Goal: Transaction & Acquisition: Purchase product/service

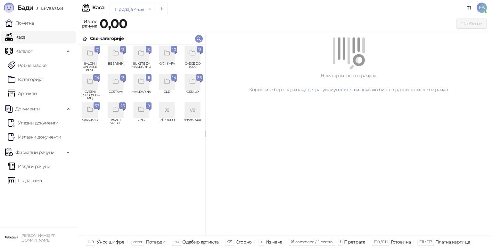
click at [194, 54] on icon "grid" at bounding box center [192, 53] width 7 height 7
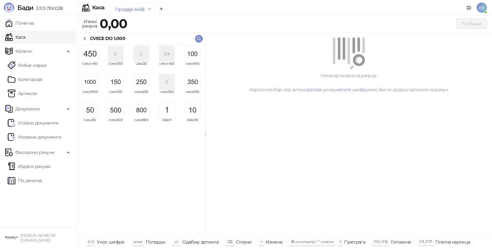
click at [87, 85] on img "grid" at bounding box center [89, 81] width 15 height 15
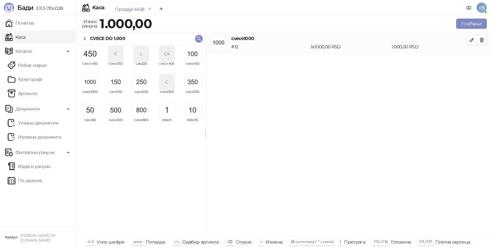
click at [87, 85] on img "grid" at bounding box center [89, 81] width 15 height 15
click at [472, 40] on icon "button" at bounding box center [471, 39] width 5 height 5
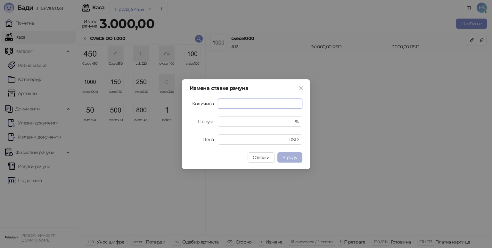
type input "*"
click at [293, 156] on span "У реду" at bounding box center [289, 158] width 15 height 6
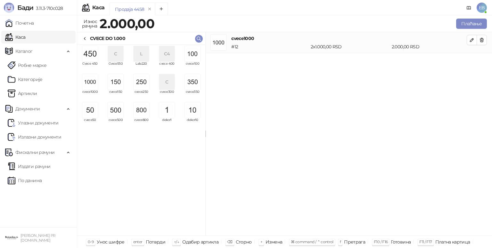
click at [115, 109] on img "grid" at bounding box center [115, 109] width 15 height 15
click at [91, 57] on img "grid" at bounding box center [89, 53] width 15 height 15
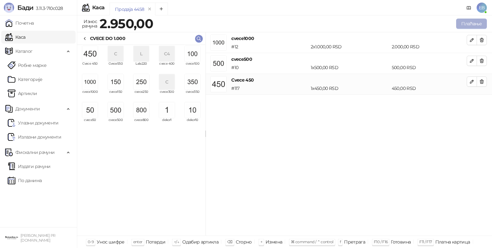
click at [471, 24] on button "Плаћање" at bounding box center [471, 24] width 31 height 10
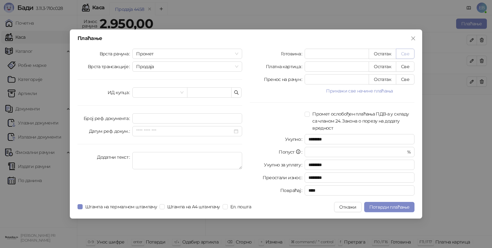
click at [404, 57] on button "Све" at bounding box center [405, 54] width 19 height 10
type input "****"
click at [145, 95] on input "search" at bounding box center [156, 93] width 41 height 10
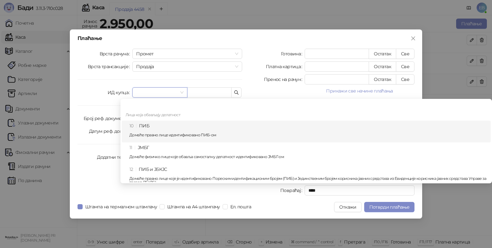
click at [155, 129] on div "10 ПИБ Домаће правно лице идентификовано ПИБ-ом" at bounding box center [307, 131] width 357 height 19
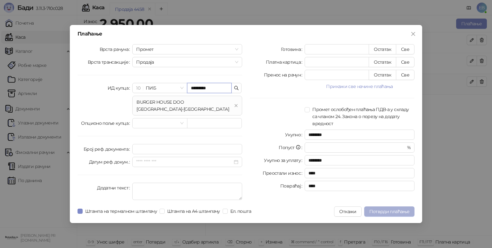
type input "*********"
click at [383, 209] on span "Потврди плаћање" at bounding box center [389, 212] width 40 height 6
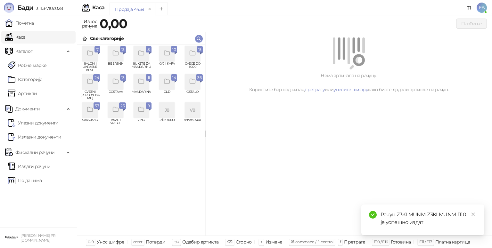
click at [114, 60] on div "grid" at bounding box center [115, 53] width 15 height 15
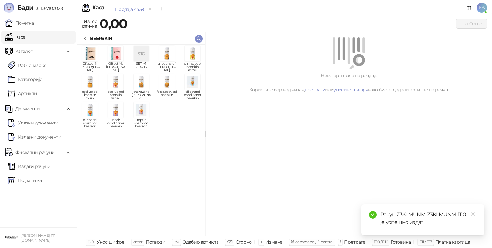
click at [91, 88] on img "grid" at bounding box center [89, 81] width 15 height 15
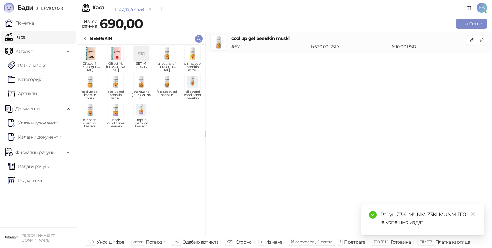
click at [394, 64] on div "cool up gel beerskin muski # 67 1 x 690,00 RSD 690,00 RSD" at bounding box center [349, 134] width 286 height 204
click at [469, 23] on button "Плаћање" at bounding box center [471, 24] width 31 height 10
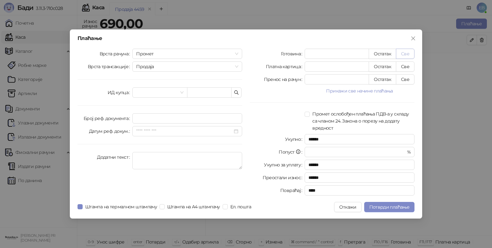
click at [404, 57] on button "Све" at bounding box center [405, 54] width 19 height 10
type input "***"
type input "****"
click at [384, 204] on button "Потврди плаћање" at bounding box center [389, 207] width 50 height 10
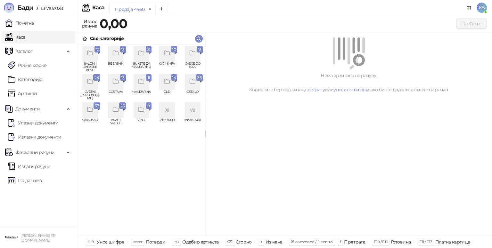
click at [90, 85] on div "grid" at bounding box center [89, 81] width 15 height 15
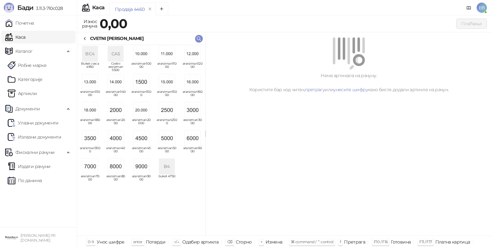
click at [90, 137] on img "grid" at bounding box center [89, 138] width 15 height 15
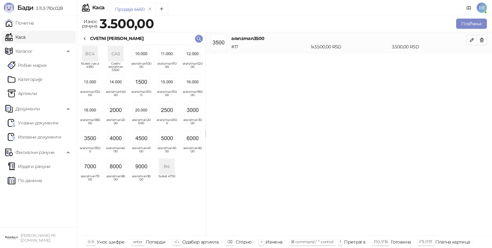
click at [90, 37] on div "CVETNI [PERSON_NAME]" at bounding box center [116, 38] width 53 height 7
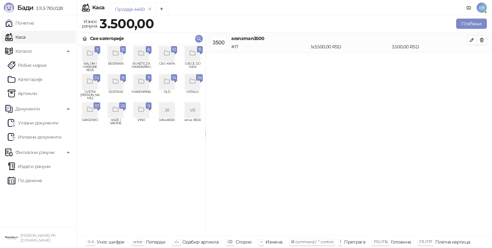
click at [197, 59] on div "grid" at bounding box center [192, 53] width 15 height 15
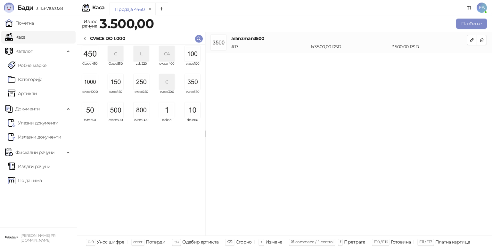
click at [140, 87] on img "grid" at bounding box center [141, 81] width 15 height 15
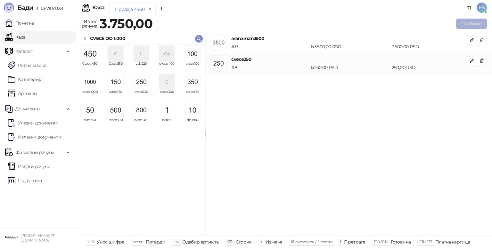
click at [477, 26] on button "Плаћање" at bounding box center [471, 24] width 31 height 10
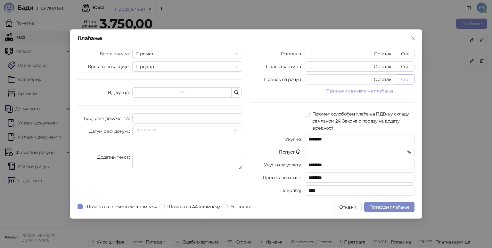
click at [408, 84] on button "Све" at bounding box center [405, 79] width 19 height 10
type input "****"
click at [399, 209] on span "Потврди плаћање" at bounding box center [389, 207] width 40 height 6
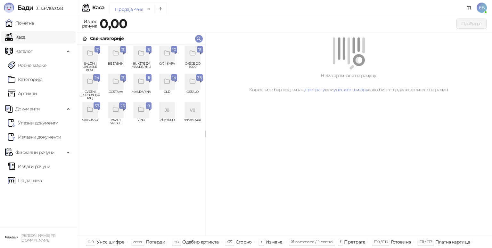
click at [91, 82] on icon "grid" at bounding box center [89, 81] width 7 height 7
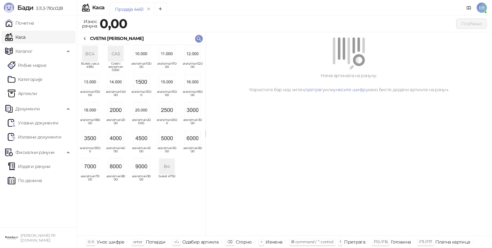
click at [92, 137] on img "grid" at bounding box center [89, 138] width 15 height 15
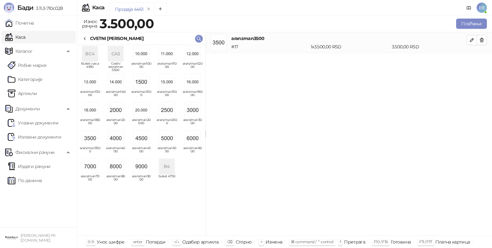
click at [87, 41] on icon at bounding box center [84, 38] width 5 height 5
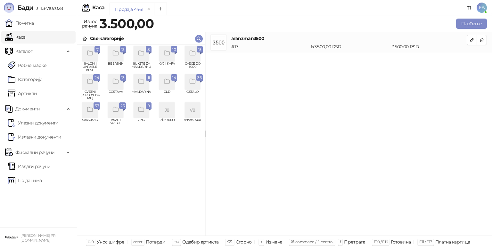
click at [191, 51] on icon "grid" at bounding box center [192, 53] width 5 height 4
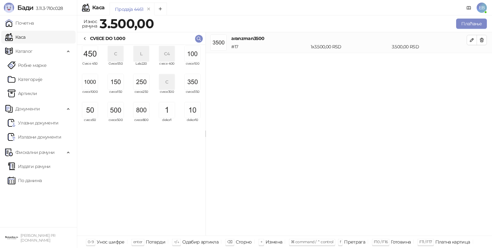
click at [141, 85] on img "grid" at bounding box center [141, 81] width 15 height 15
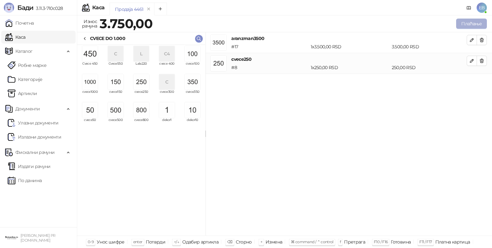
click at [470, 25] on button "Плаћање" at bounding box center [471, 24] width 31 height 10
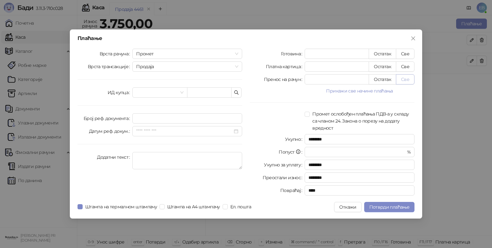
click at [410, 82] on button "Све" at bounding box center [405, 79] width 19 height 10
type input "****"
click at [402, 208] on span "Потврди плаћање" at bounding box center [389, 207] width 40 height 6
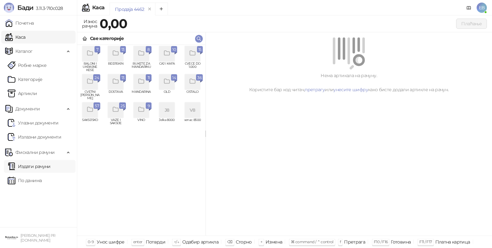
click at [51, 165] on link "Издати рачуни" at bounding box center [29, 166] width 43 height 13
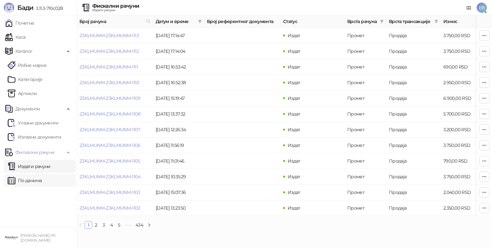
click at [38, 183] on link "По данима" at bounding box center [25, 180] width 34 height 13
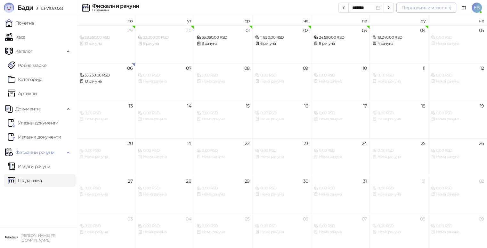
click at [415, 10] on button "Периодични извештај" at bounding box center [426, 8] width 60 height 10
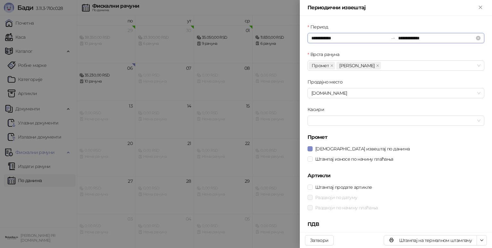
click at [317, 38] on input "**********" at bounding box center [349, 38] width 77 height 7
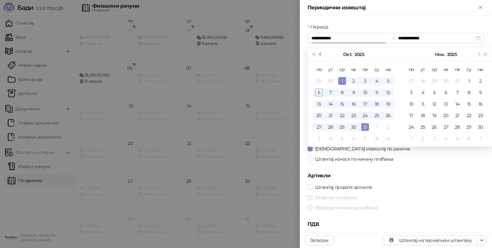
click at [321, 54] on span "Претходни месец (PageUp)" at bounding box center [320, 54] width 3 height 3
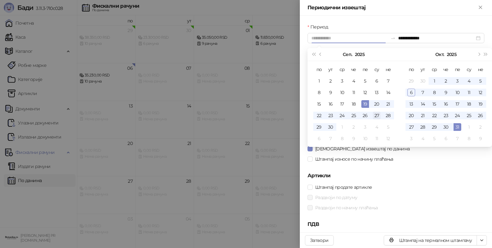
type input "**********"
click at [376, 116] on div "27" at bounding box center [377, 116] width 8 height 8
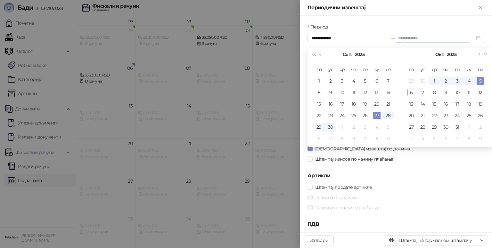
click at [477, 82] on div "5" at bounding box center [481, 81] width 8 height 8
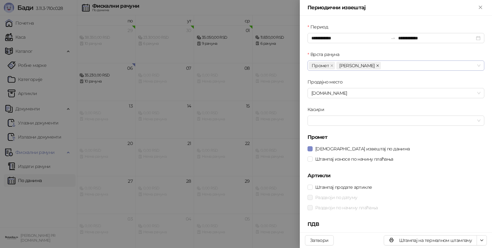
click at [376, 66] on icon "close" at bounding box center [377, 65] width 3 height 3
click at [327, 158] on span "Штампај износе по начину плаћања" at bounding box center [354, 159] width 83 height 7
click at [334, 189] on span "Штампај продате артикле" at bounding box center [344, 187] width 62 height 7
click at [336, 196] on span "Раздвоји по датуму" at bounding box center [336, 197] width 47 height 7
click at [340, 207] on span "Раздвоји по начину плаћања" at bounding box center [347, 207] width 68 height 7
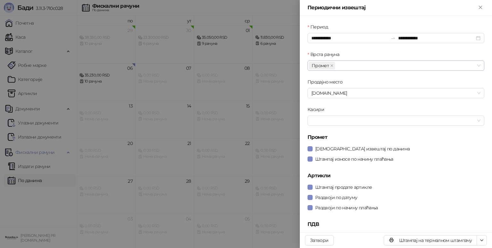
scroll to position [8, 0]
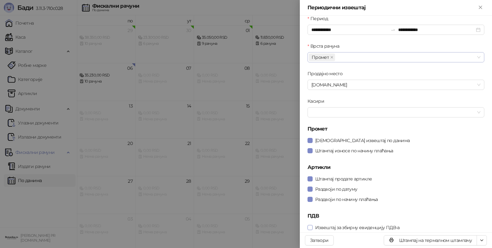
click at [368, 227] on span "Извештај за збирну евиденцију ПДВ-а" at bounding box center [358, 227] width 90 height 7
click at [481, 239] on icon "button" at bounding box center [481, 240] width 5 height 5
click at [460, 218] on span "Штампај на А4 штампачу" at bounding box center [454, 217] width 55 height 7
click at [398, 29] on input "**********" at bounding box center [436, 29] width 77 height 7
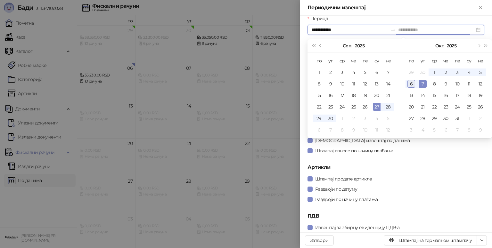
type input "**********"
click at [411, 84] on div "6" at bounding box center [411, 84] width 8 height 8
type input "**********"
click at [377, 107] on div "27" at bounding box center [377, 107] width 8 height 8
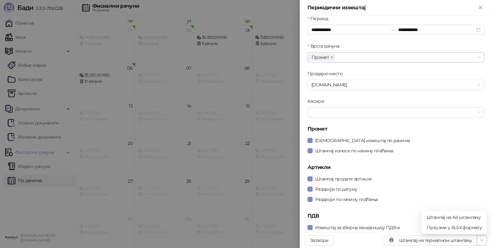
click at [482, 239] on icon "button" at bounding box center [481, 240] width 5 height 5
click at [463, 218] on span "Штампај на А4 штампачу" at bounding box center [454, 217] width 55 height 7
click at [478, 6] on icon "Close" at bounding box center [480, 7] width 6 height 6
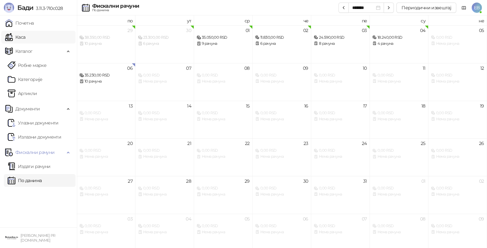
click at [23, 37] on link "Каса" at bounding box center [15, 37] width 20 height 13
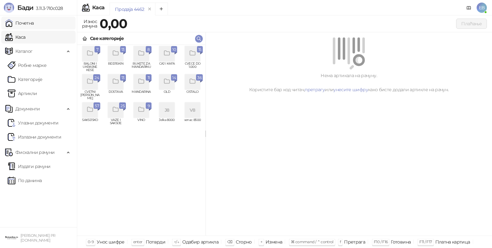
click at [34, 25] on link "Почетна" at bounding box center [19, 23] width 29 height 13
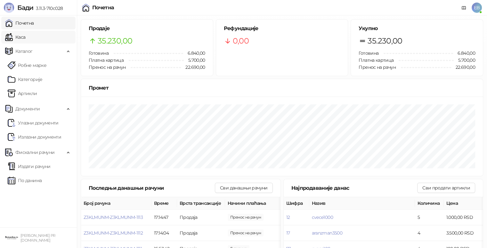
click at [25, 37] on link "Каса" at bounding box center [15, 37] width 20 height 13
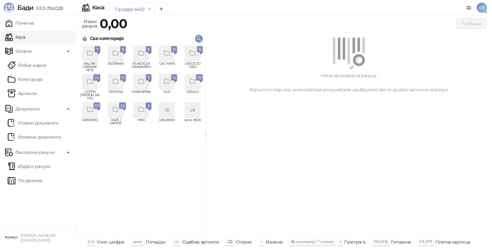
click at [188, 59] on div "grid" at bounding box center [192, 53] width 15 height 15
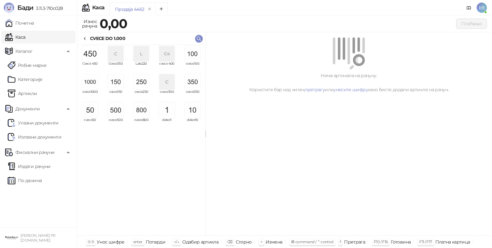
click at [170, 56] on div "C4" at bounding box center [166, 53] width 15 height 15
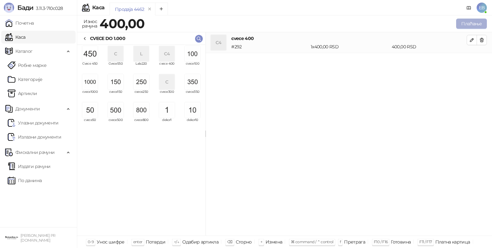
click at [473, 24] on button "Плаћање" at bounding box center [471, 24] width 31 height 10
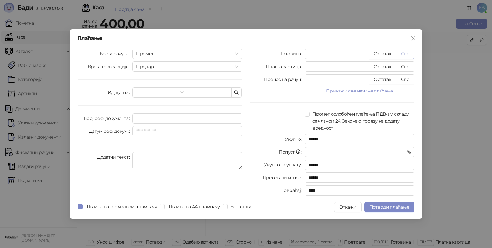
click at [405, 54] on button "Све" at bounding box center [405, 54] width 19 height 10
type input "***"
type input "****"
click at [401, 208] on span "Потврди плаћање" at bounding box center [389, 207] width 40 height 6
